Goal: Transaction & Acquisition: Purchase product/service

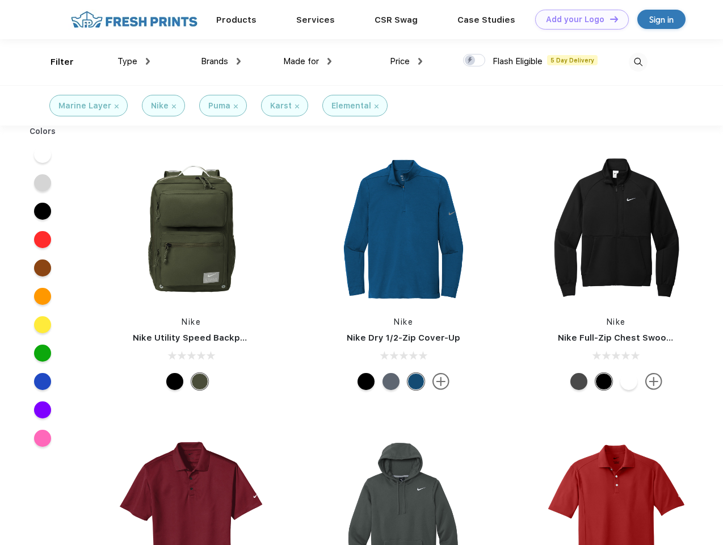
click at [578, 19] on link "Add your Logo Design Tool" at bounding box center [582, 20] width 94 height 20
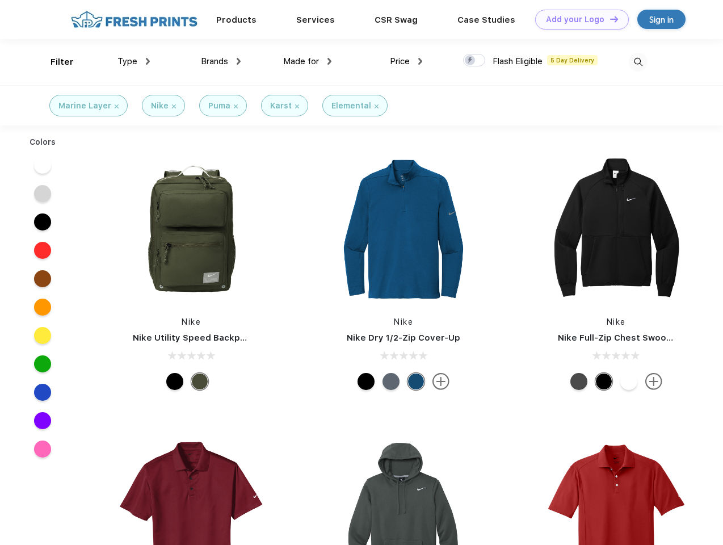
click at [0, 0] on div "Design Tool" at bounding box center [0, 0] width 0 height 0
click at [609, 19] on link "Add your Logo Design Tool" at bounding box center [582, 20] width 94 height 20
click at [54, 62] on div "Filter" at bounding box center [62, 62] width 23 height 13
click at [134, 61] on span "Type" at bounding box center [127, 61] width 20 height 10
click at [221, 61] on span "Brands" at bounding box center [214, 61] width 27 height 10
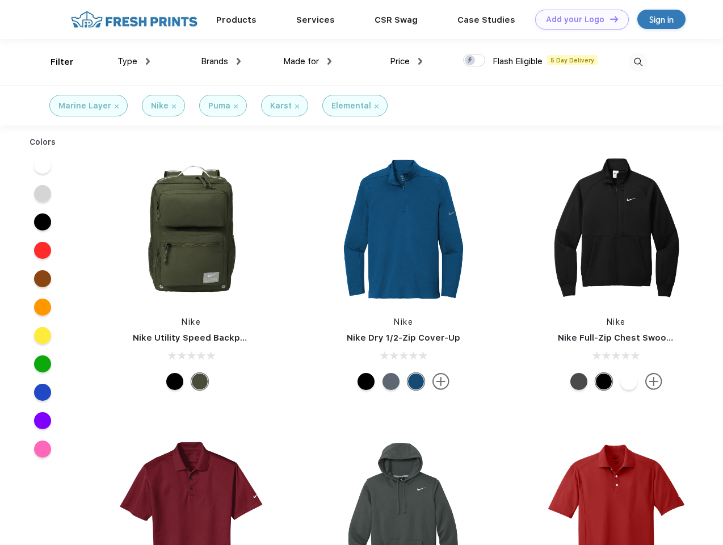
click at [308, 61] on span "Made for" at bounding box center [301, 61] width 36 height 10
click at [406, 61] on span "Price" at bounding box center [400, 61] width 20 height 10
click at [474, 61] on div at bounding box center [474, 60] width 22 height 12
click at [470, 61] on input "checkbox" at bounding box center [466, 56] width 7 height 7
click at [638, 62] on img at bounding box center [638, 62] width 19 height 19
